Goal: Task Accomplishment & Management: Complete application form

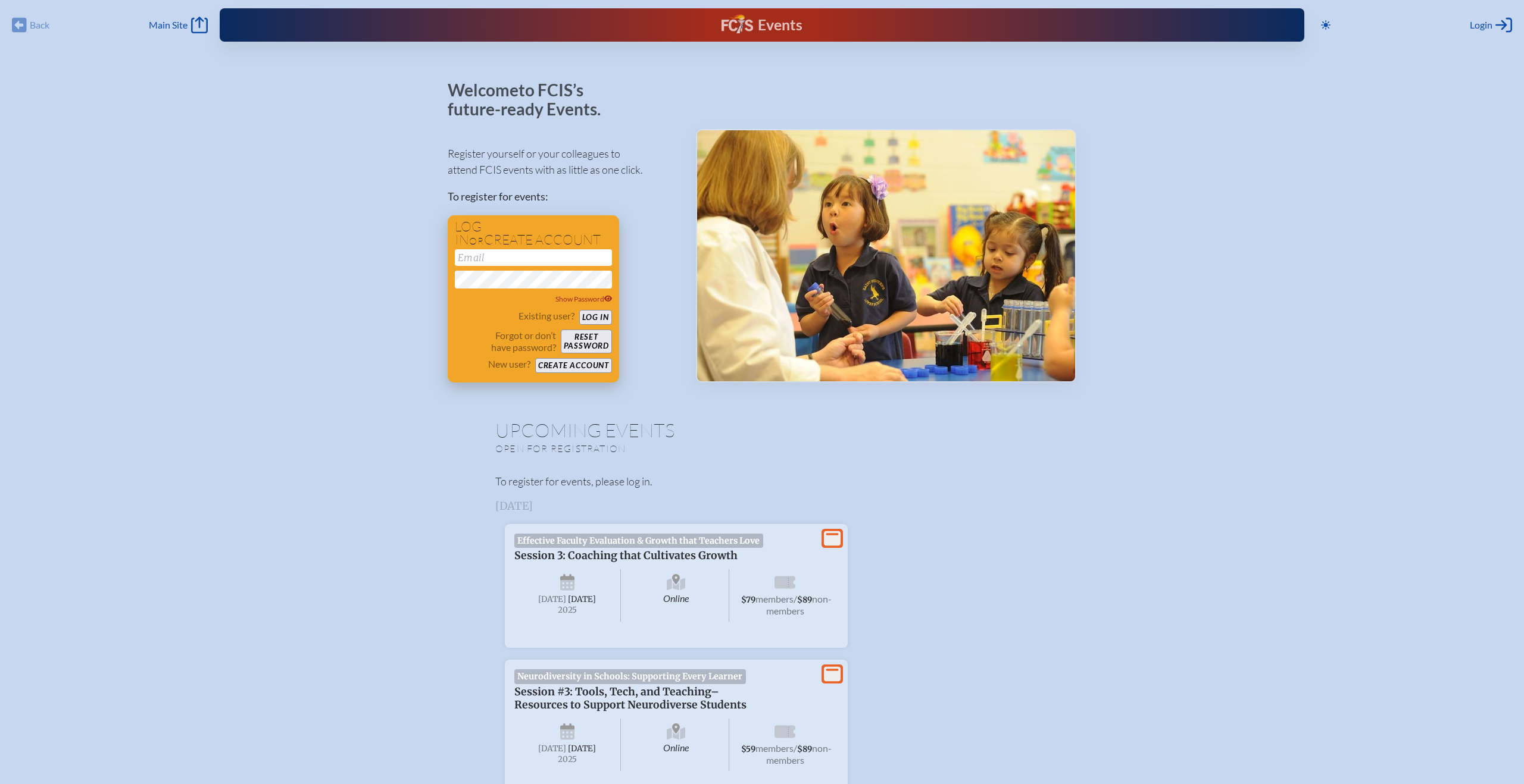
click at [490, 257] on input "email" at bounding box center [533, 258] width 157 height 17
type input "[EMAIL_ADDRESS][DOMAIN_NAME]"
click at [603, 314] on button "Log in" at bounding box center [596, 318] width 33 height 15
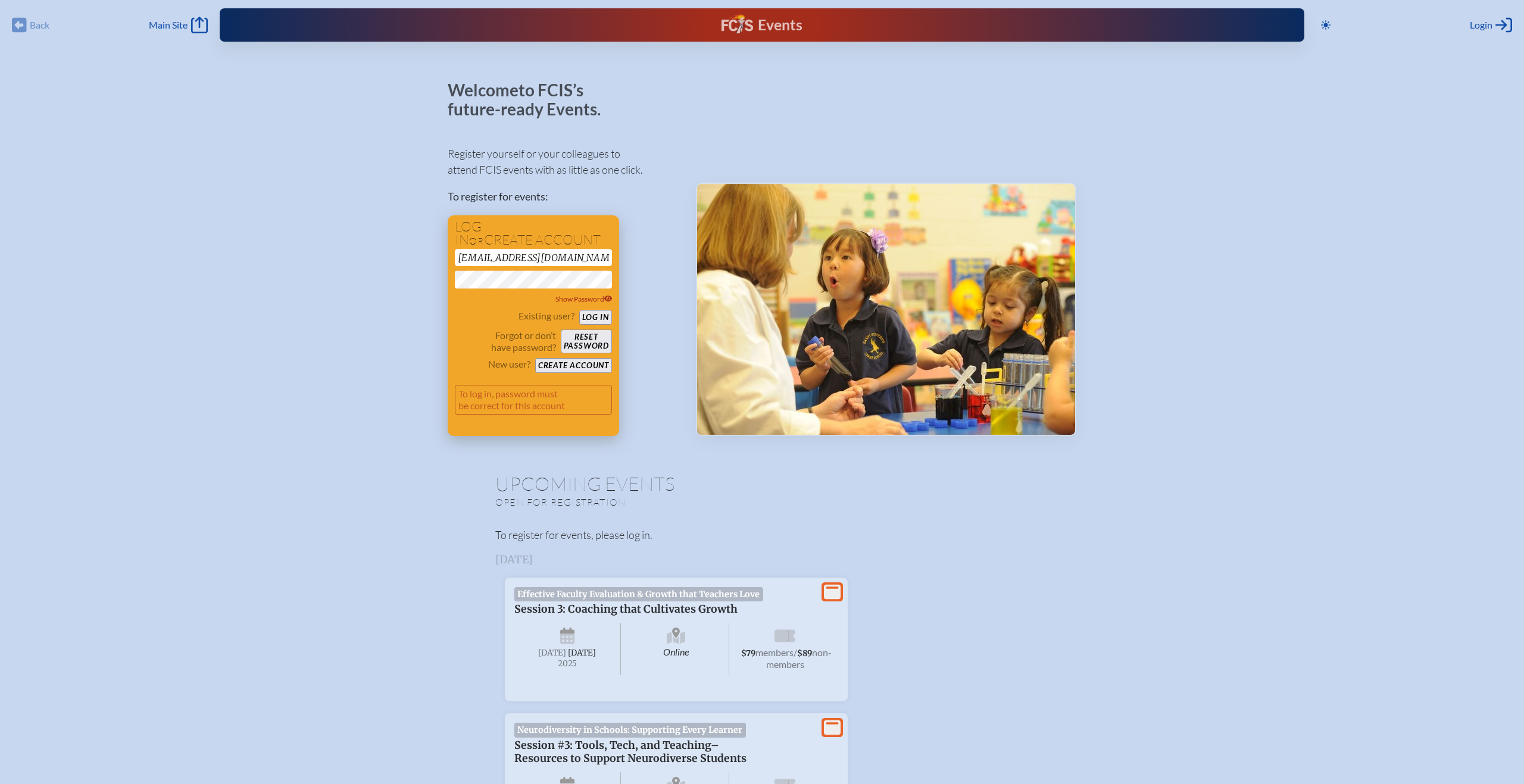
click at [451, 279] on div "Log in or create account visserl@bocachristian.org Show Password Existing user?…" at bounding box center [533, 326] width 172 height 220
click at [515, 254] on input "[EMAIL_ADDRESS][DOMAIN_NAME]" at bounding box center [533, 258] width 157 height 17
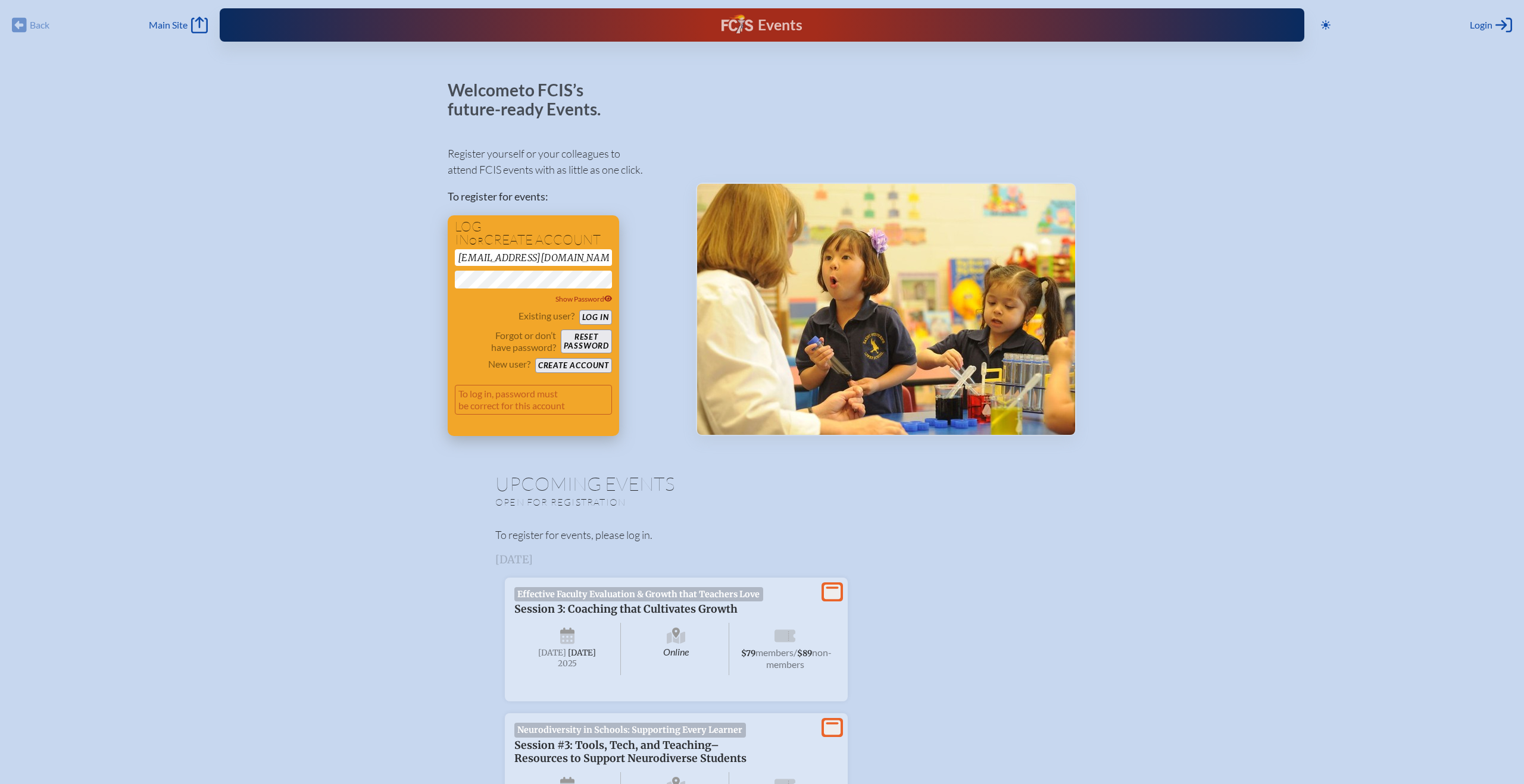
click at [600, 318] on button "Log in" at bounding box center [596, 318] width 33 height 15
click at [608, 298] on icon at bounding box center [608, 299] width 8 height 7
click at [574, 258] on input "[EMAIL_ADDRESS][DOMAIN_NAME]" at bounding box center [533, 258] width 157 height 17
drag, startPoint x: 574, startPoint y: 258, endPoint x: 483, endPoint y: 257, distance: 91.0
click at [483, 257] on input "[EMAIL_ADDRESS][DOMAIN_NAME]" at bounding box center [533, 258] width 157 height 17
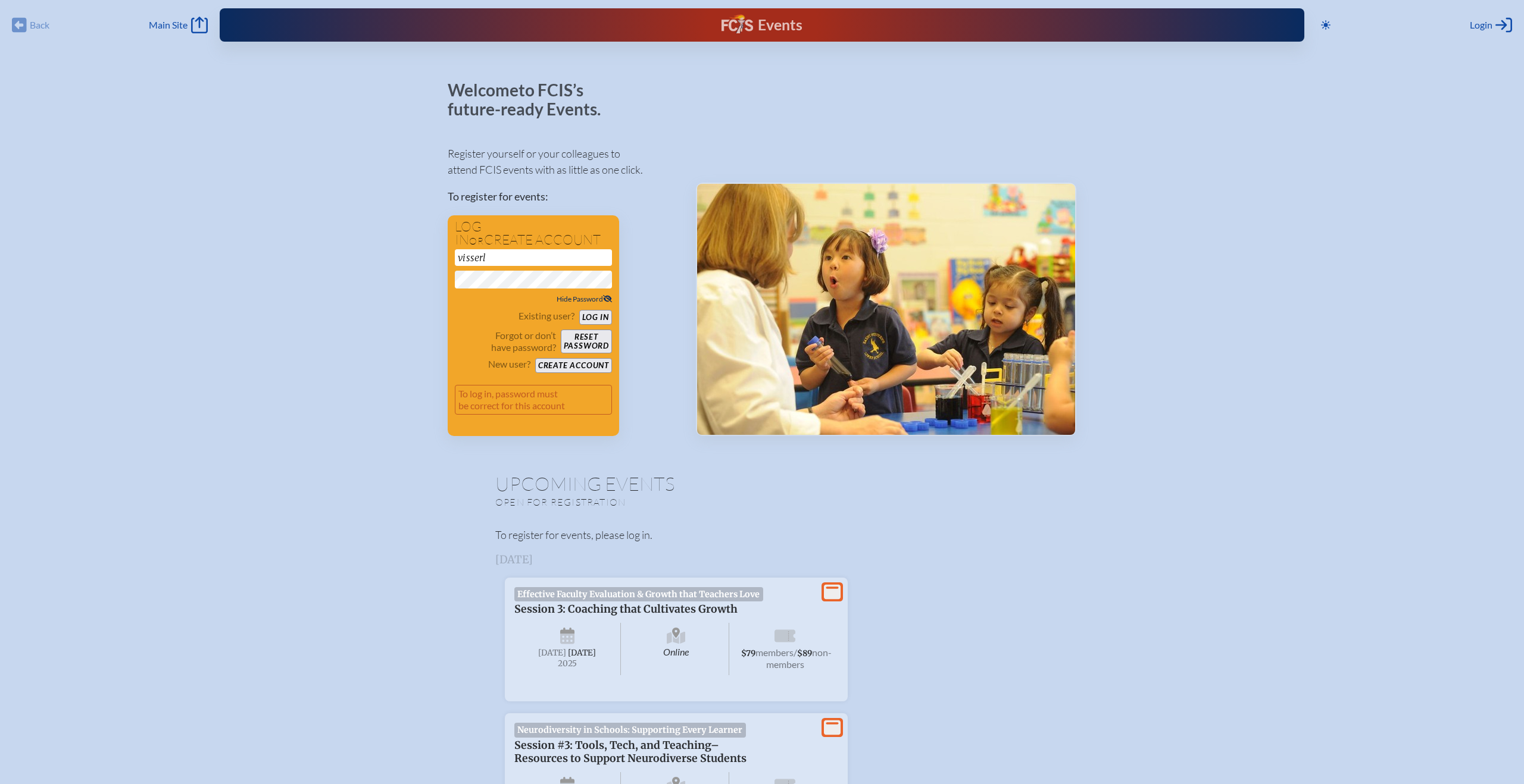
click at [636, 341] on div "Register yourself or your colleagues to attend FCIS events with as little as on…" at bounding box center [562, 286] width 229 height 302
click at [598, 318] on button "Log in" at bounding box center [596, 318] width 33 height 15
click at [500, 257] on input "visserl" at bounding box center [533, 258] width 157 height 17
click at [642, 238] on div "Register yourself or your colleagues to attend FCIS events with as little as on…" at bounding box center [562, 286] width 229 height 302
click at [505, 258] on input "visserl" at bounding box center [533, 258] width 157 height 17
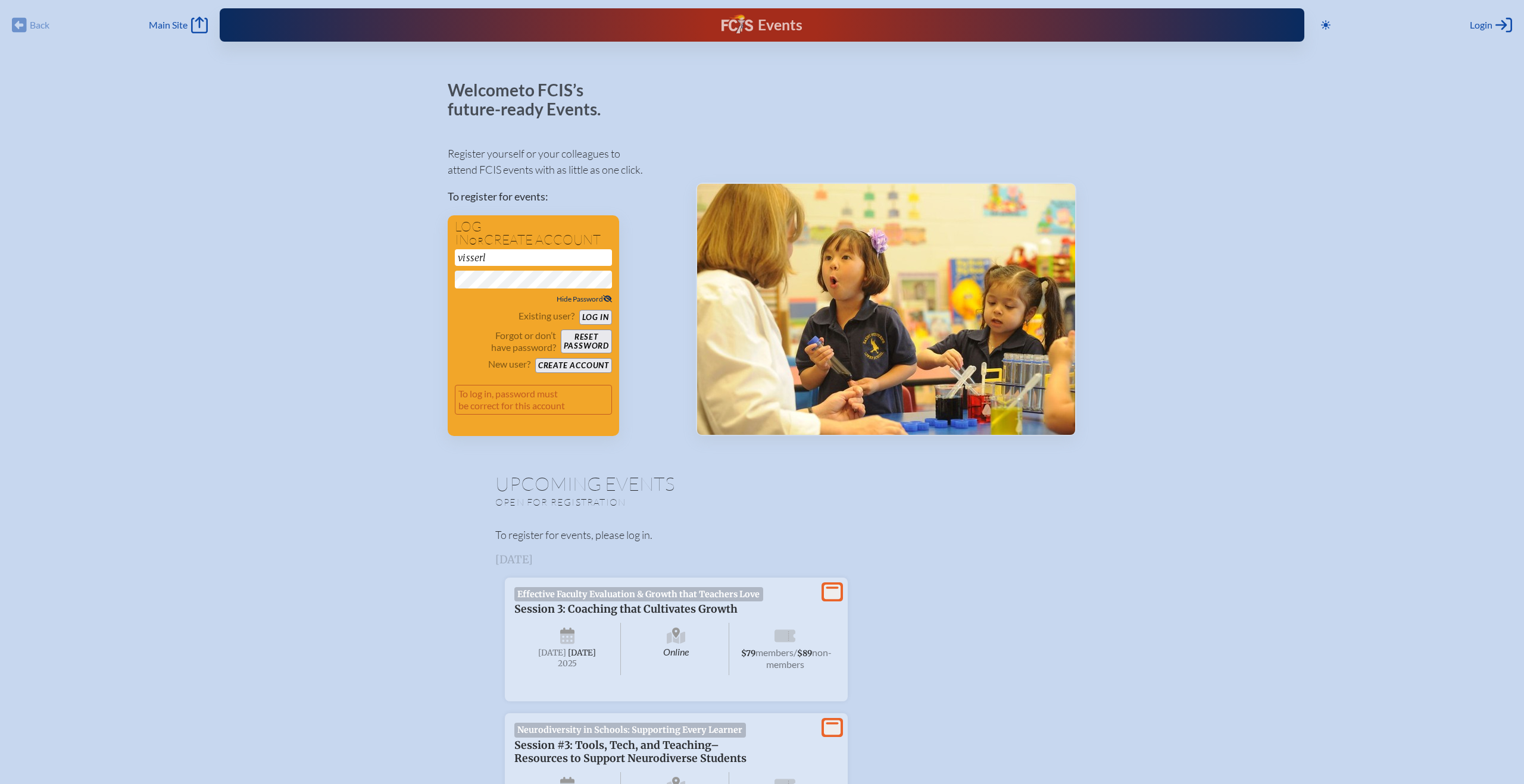
drag, startPoint x: 502, startPoint y: 258, endPoint x: 434, endPoint y: 252, distance: 68.3
type input "len_visser7@hotmail.com"
click at [597, 318] on button "Log in" at bounding box center [596, 318] width 33 height 15
click at [490, 258] on input "len_visser7@hotmail.com" at bounding box center [533, 258] width 157 height 17
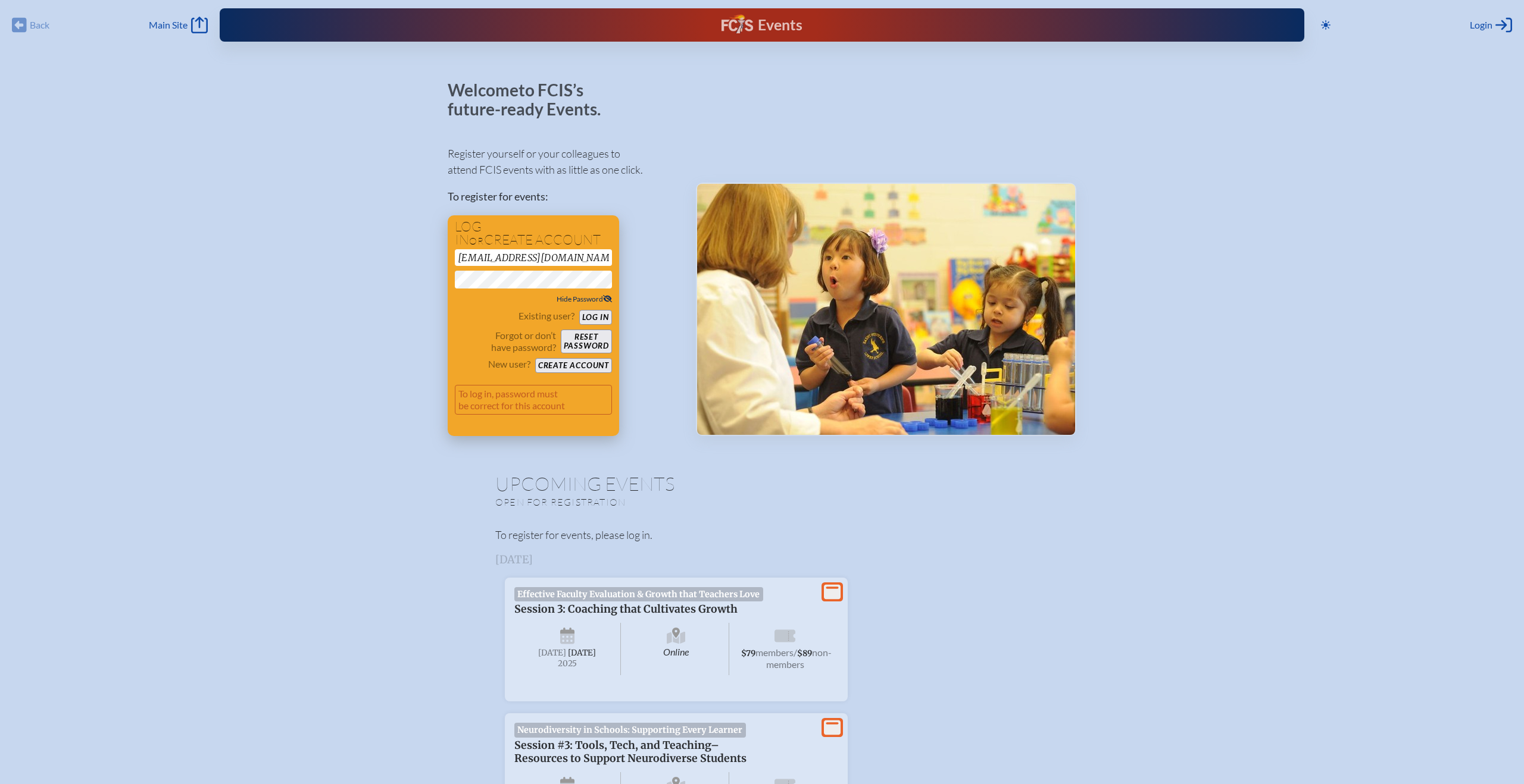
click at [490, 258] on input "len_visser7@hotmail.com" at bounding box center [533, 258] width 157 height 17
type input "[EMAIL_ADDRESS][DOMAIN_NAME]"
click at [589, 315] on button "Log in" at bounding box center [596, 318] width 33 height 15
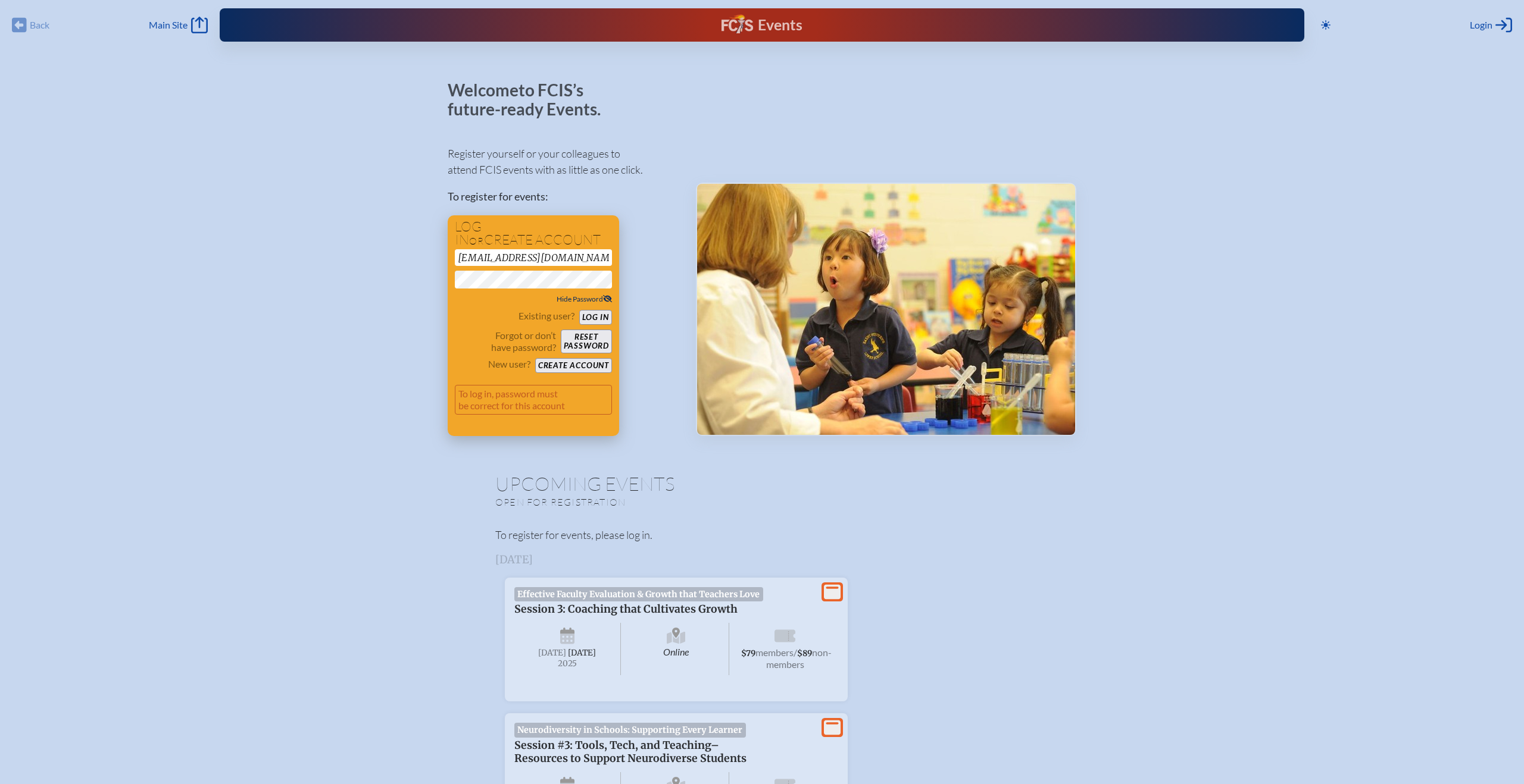
click at [592, 342] on button "Reset password" at bounding box center [586, 341] width 51 height 24
click at [594, 368] on button "Create account" at bounding box center [573, 366] width 76 height 15
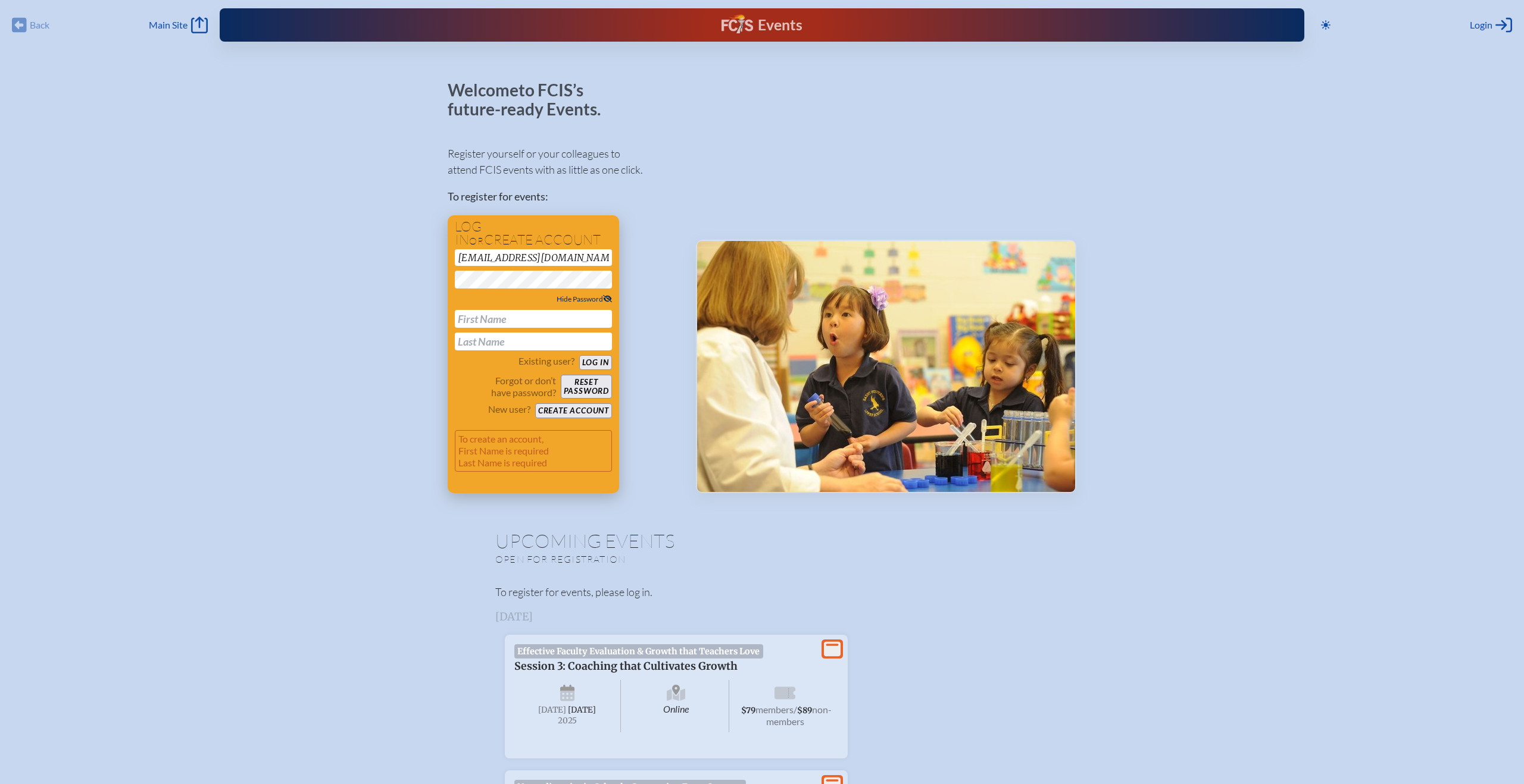
click at [526, 324] on input "text" at bounding box center [533, 318] width 157 height 18
type input "Len"
type input "[PERSON_NAME]"
click at [580, 409] on button "Create account" at bounding box center [573, 411] width 76 height 15
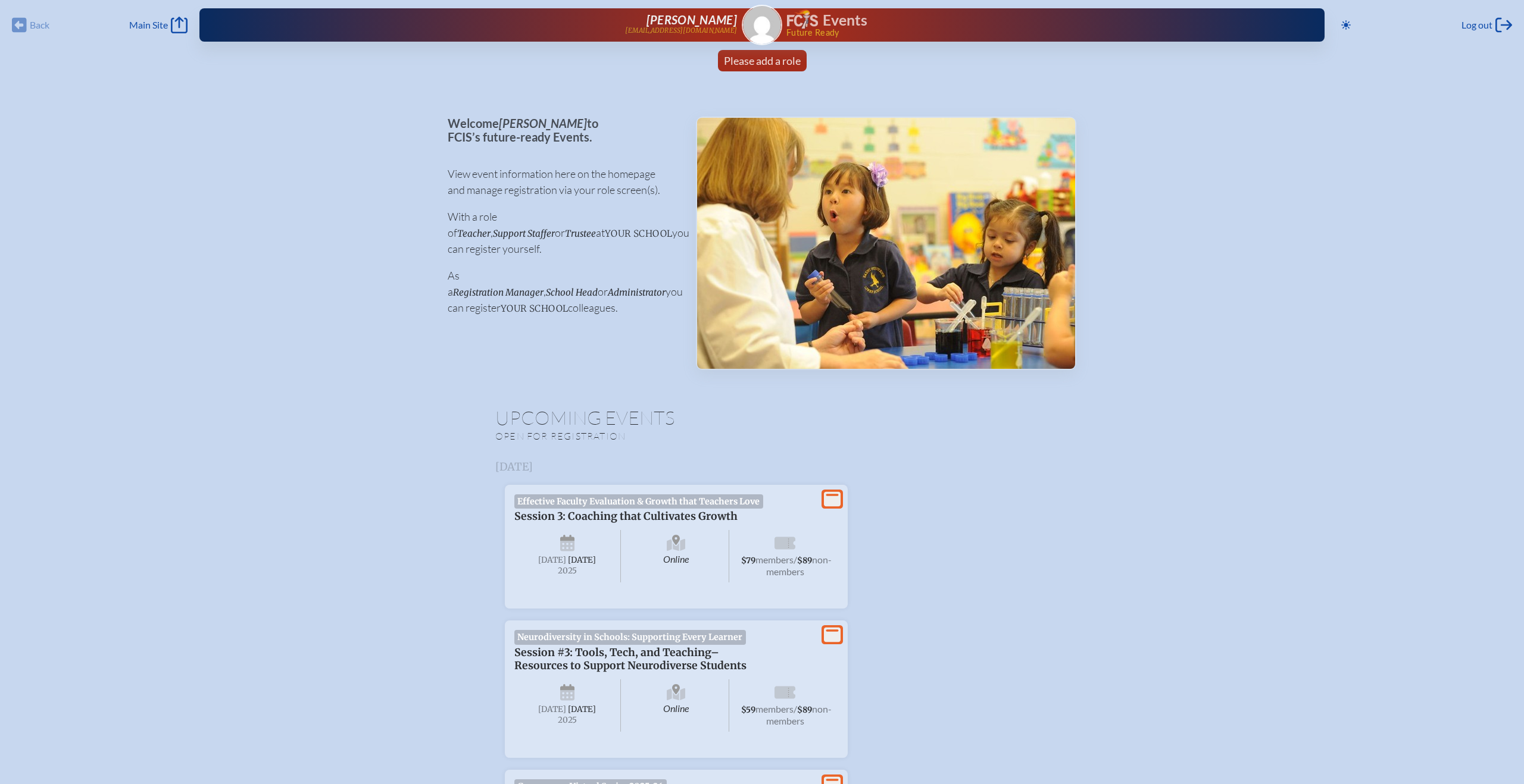
click at [765, 41] on img at bounding box center [762, 24] width 38 height 38
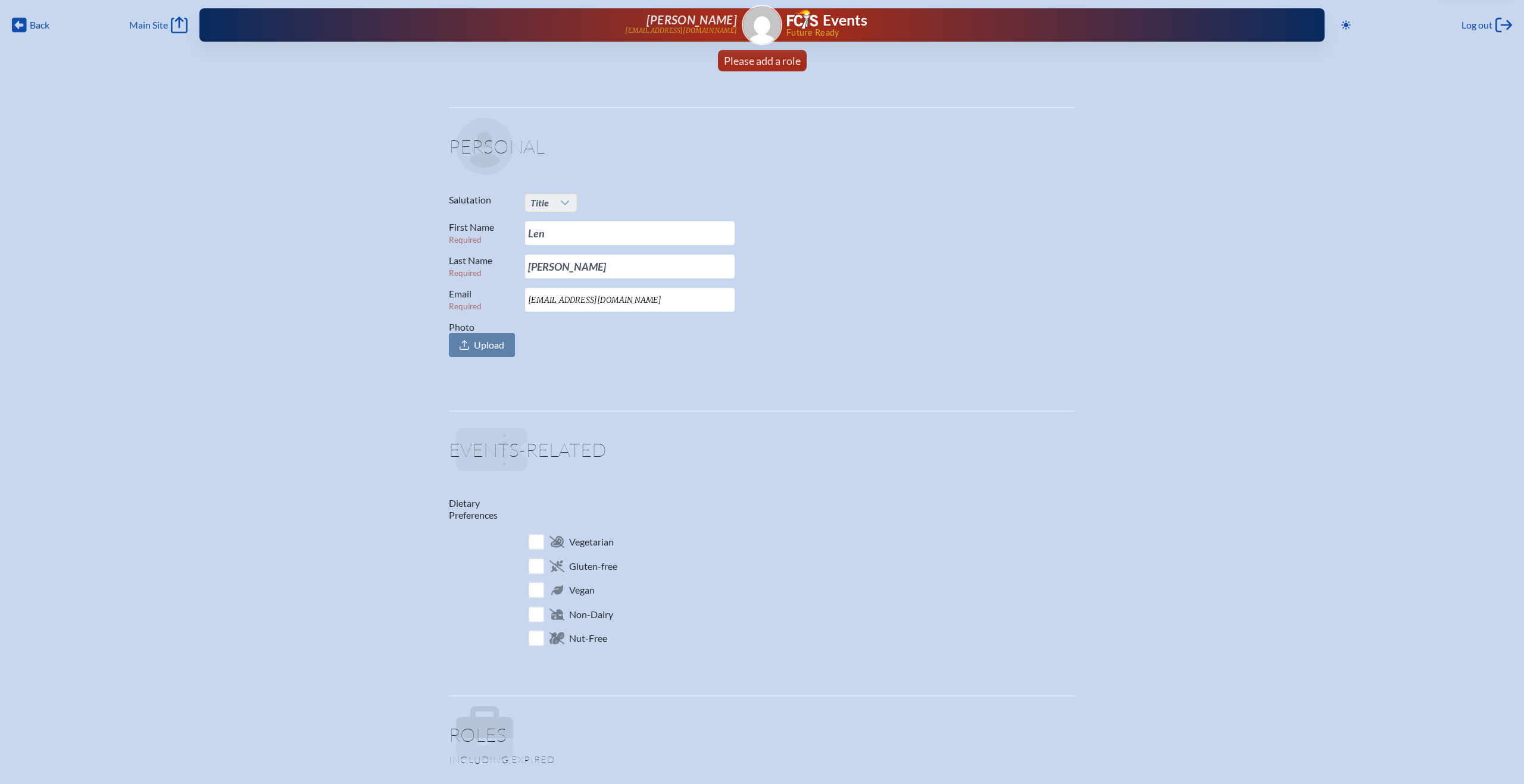
click at [569, 204] on div at bounding box center [565, 204] width 23 height 17
click at [544, 224] on li "Mr." at bounding box center [550, 226] width 51 height 17
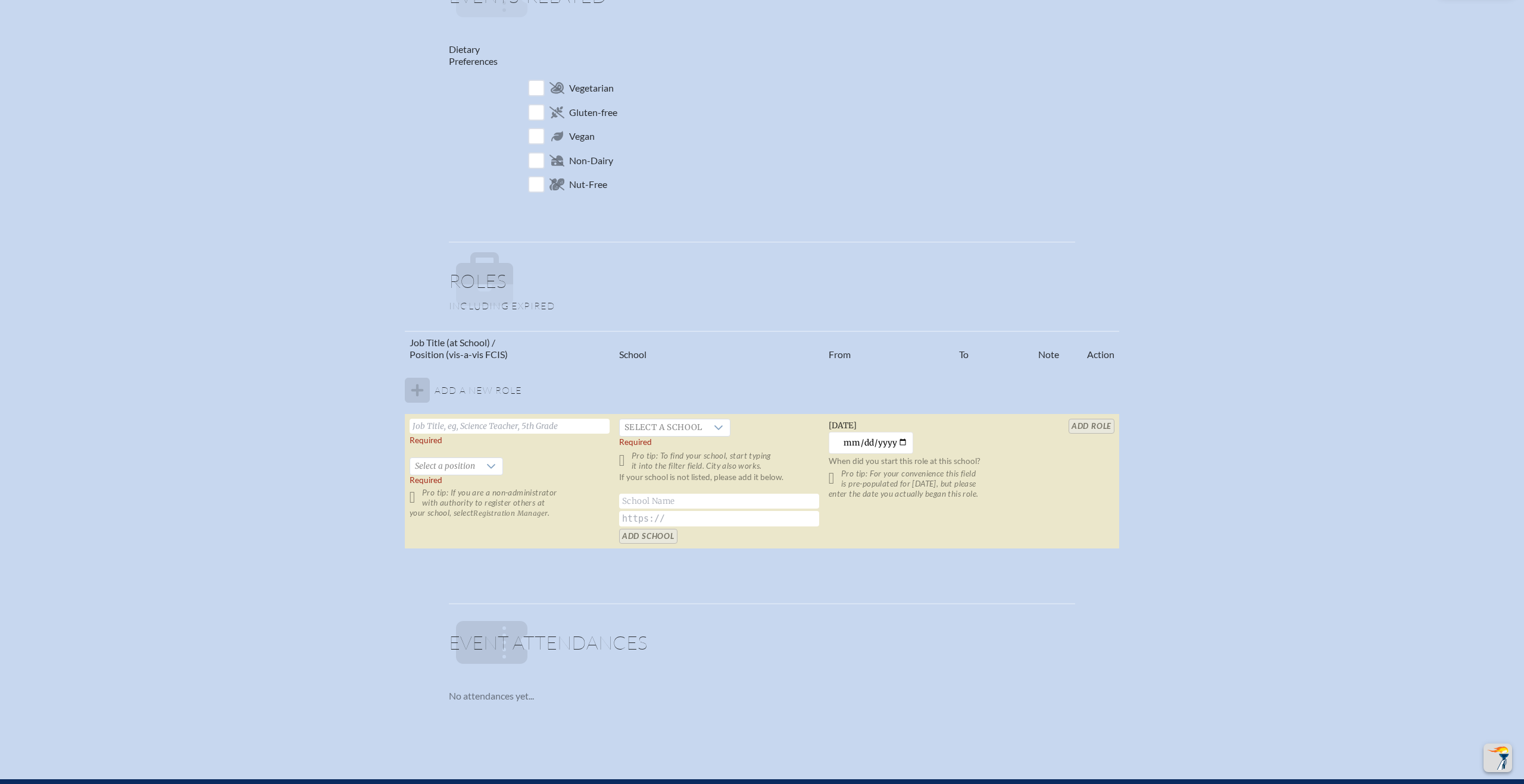
scroll to position [457, 0]
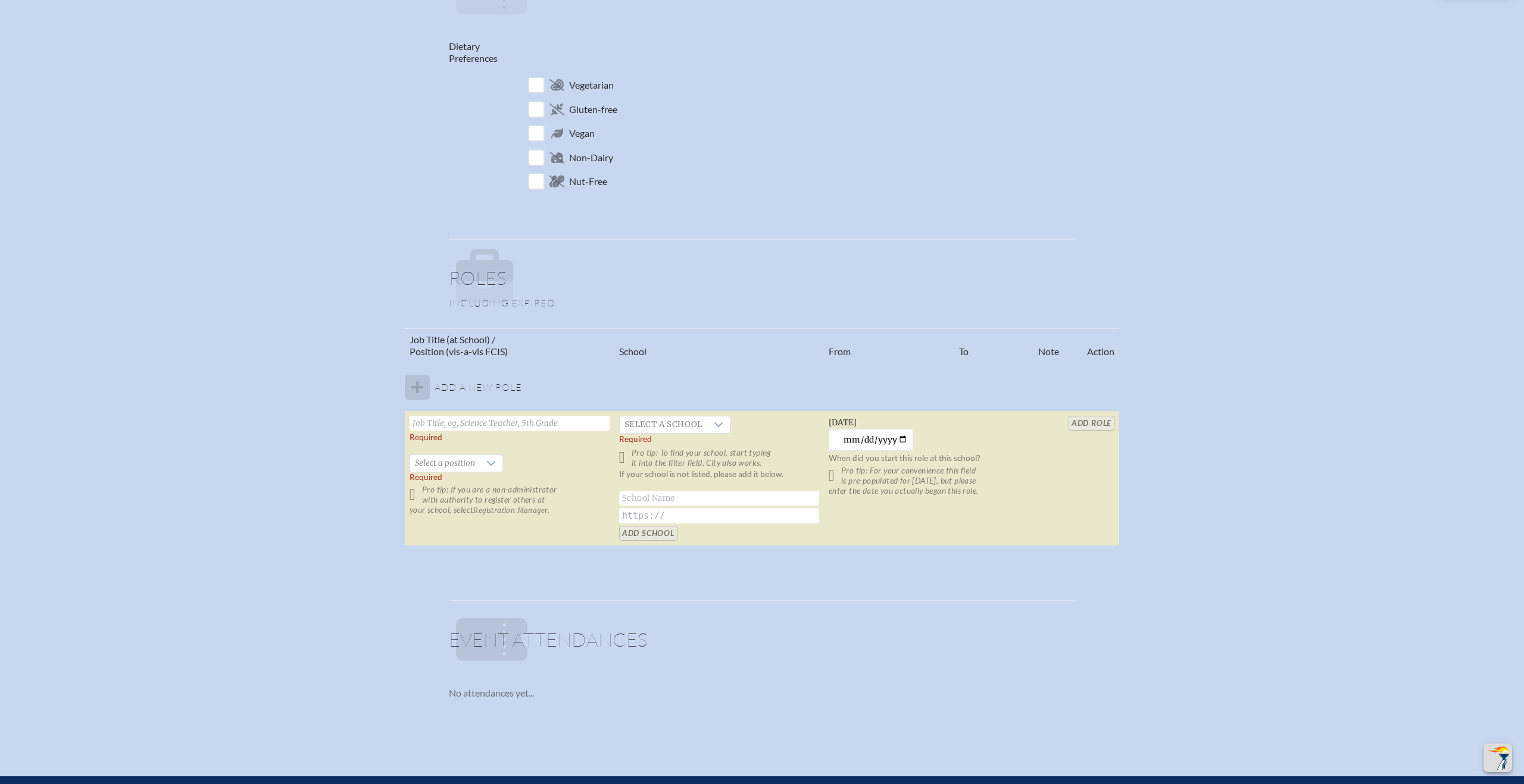
click at [489, 422] on input "text" at bounding box center [510, 423] width 200 height 15
type input "Head of School"
click at [725, 429] on div at bounding box center [718, 425] width 23 height 17
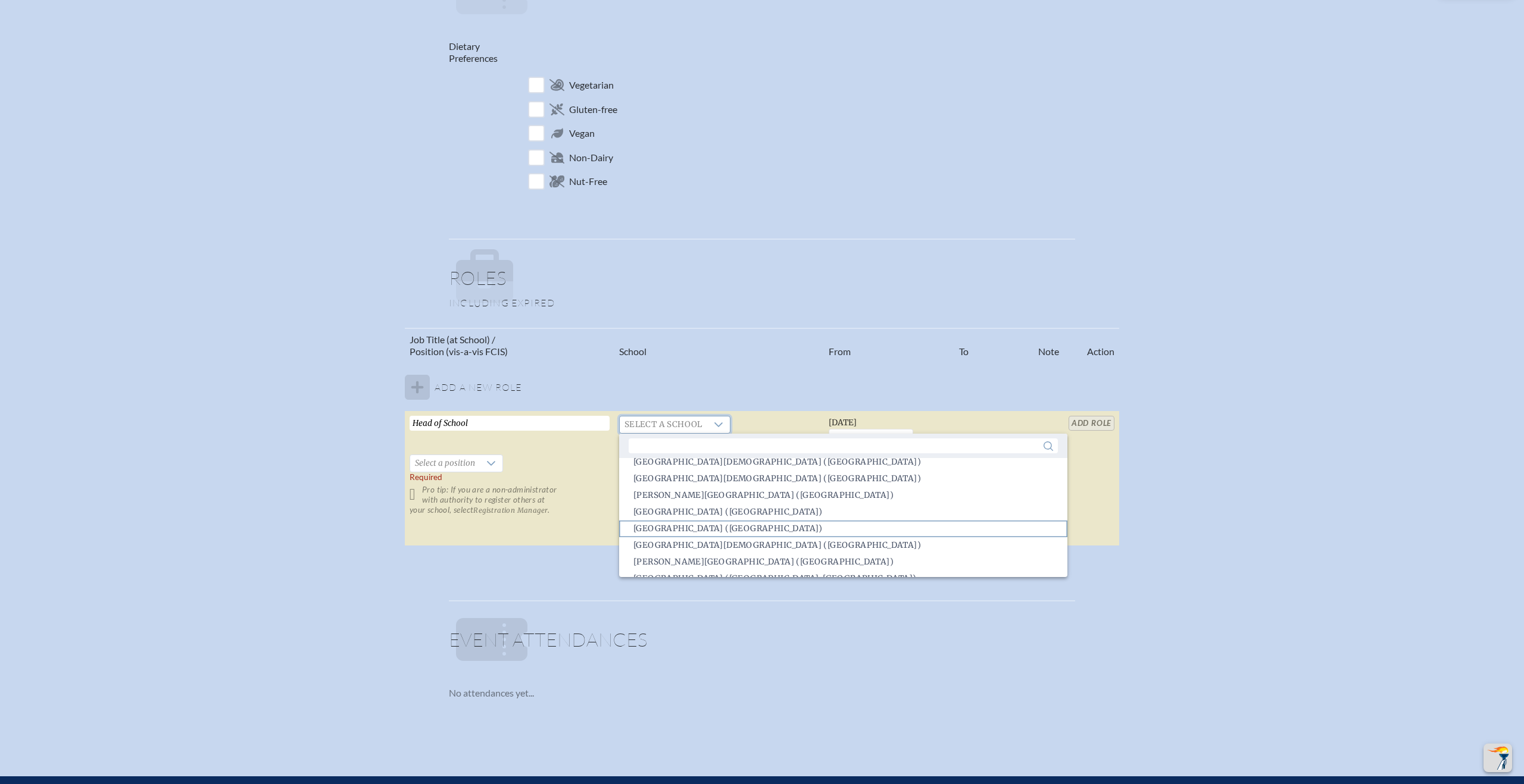
scroll to position [304, 0]
click at [720, 548] on span "[GEOGRAPHIC_DATA][DEMOGRAPHIC_DATA] ([GEOGRAPHIC_DATA])" at bounding box center [777, 549] width 287 height 12
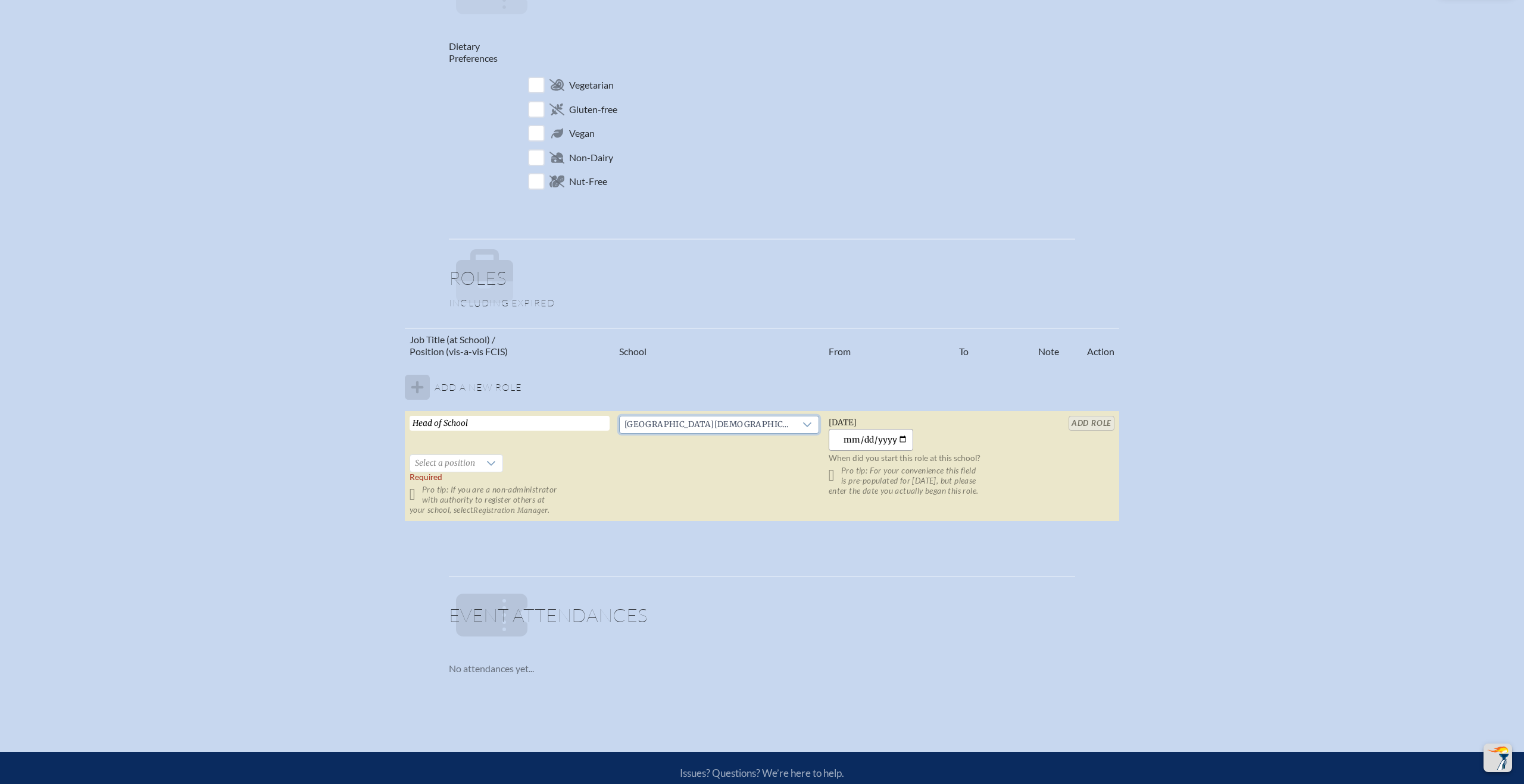
click at [888, 439] on input "[DATE]" at bounding box center [871, 439] width 85 height 22
click at [903, 440] on input "[DATE]" at bounding box center [871, 439] width 85 height 22
click at [852, 440] on input "[DATE]" at bounding box center [871, 439] width 85 height 22
click at [854, 438] on input "[DATE]" at bounding box center [871, 439] width 85 height 22
type input "[DATE]"
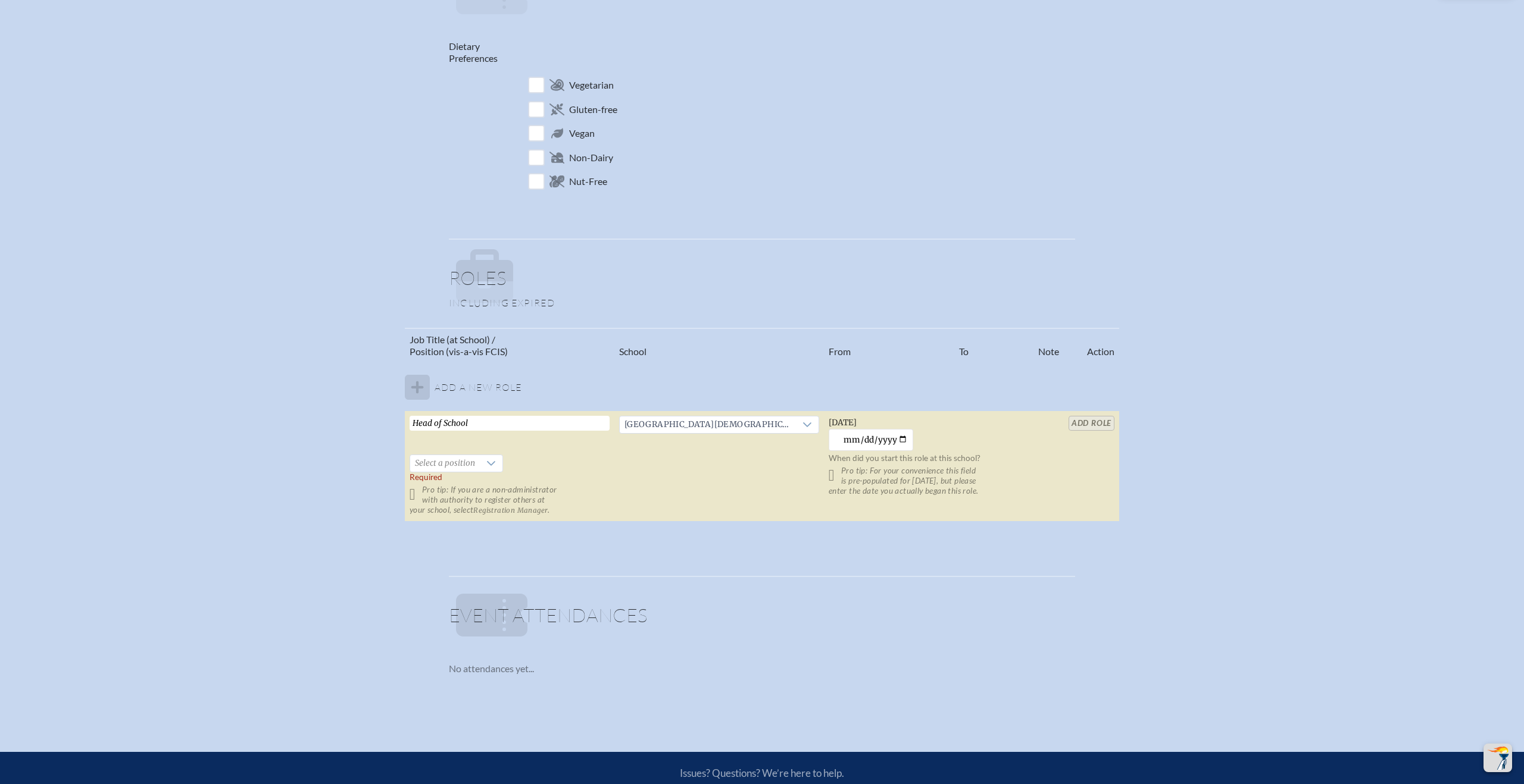
click at [948, 437] on td "[DATE] [DATE] When did you start this role at this school? Pro tip: For your co…" at bounding box center [928, 466] width 209 height 110
click at [486, 460] on icon at bounding box center [491, 464] width 9 height 9
click at [444, 514] on span "School Head" at bounding box center [437, 518] width 46 height 12
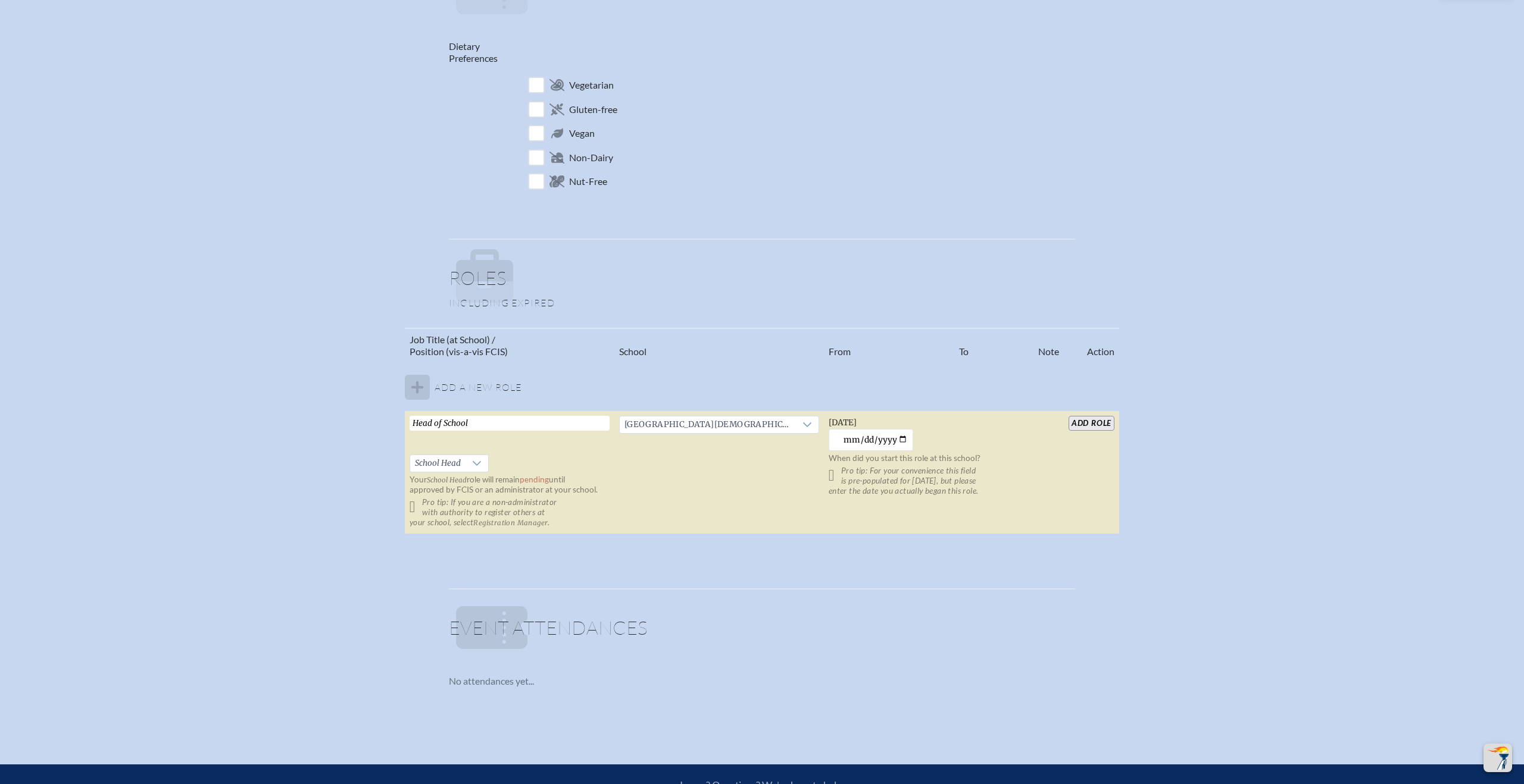
click at [1092, 423] on input "add Role" at bounding box center [1091, 423] width 46 height 15
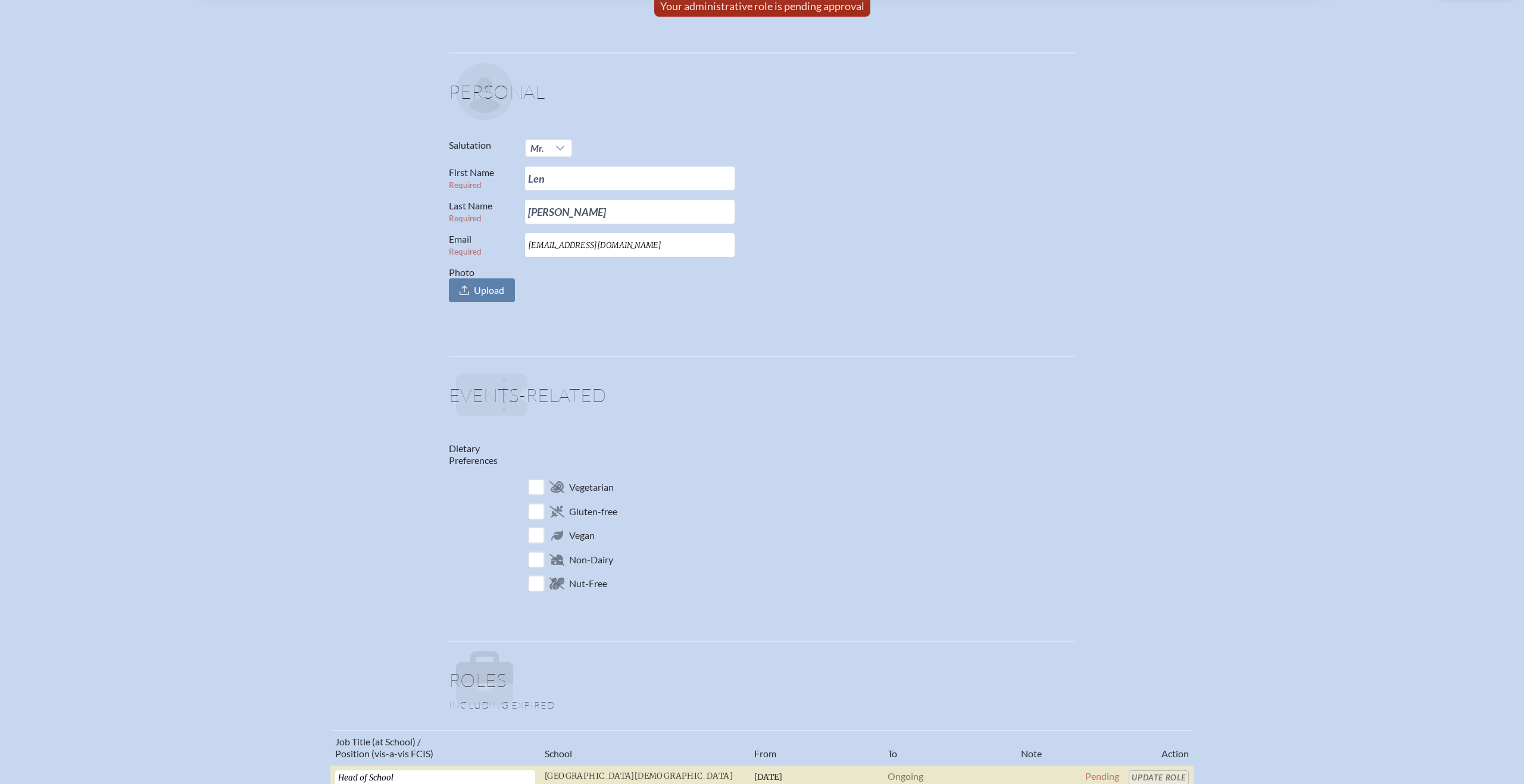
scroll to position [0, 0]
